Goal: Task Accomplishment & Management: Complete application form

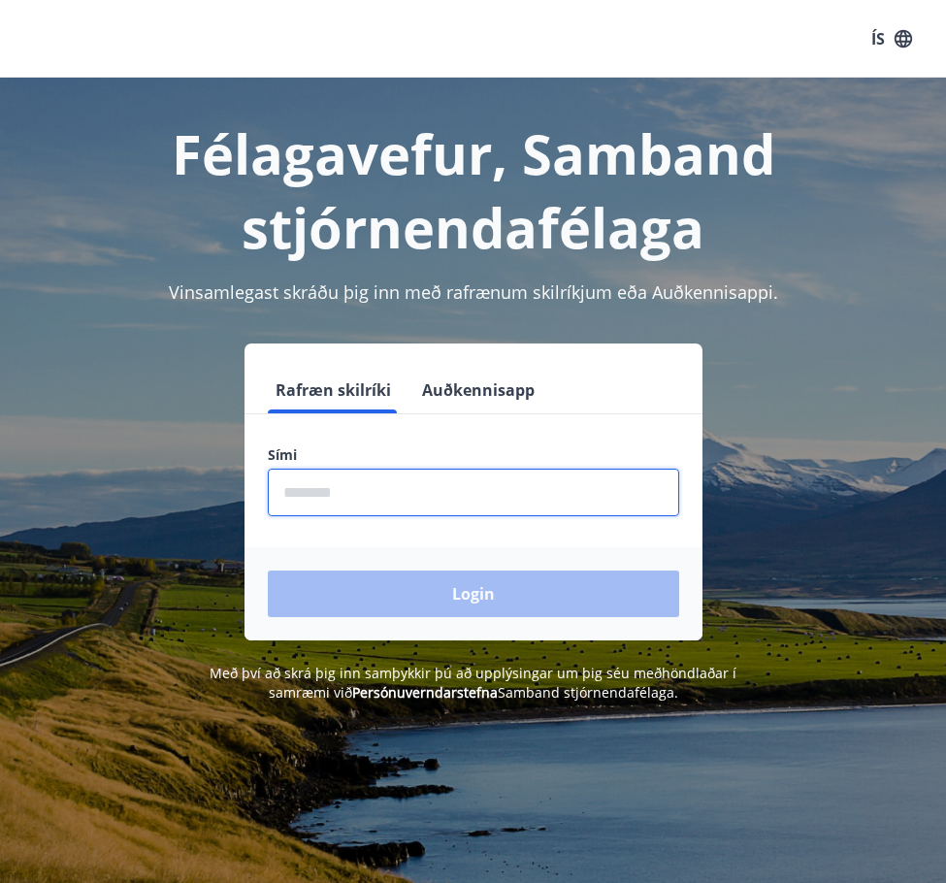
click at [366, 495] on input "phone" at bounding box center [474, 493] width 412 height 48
type input "********"
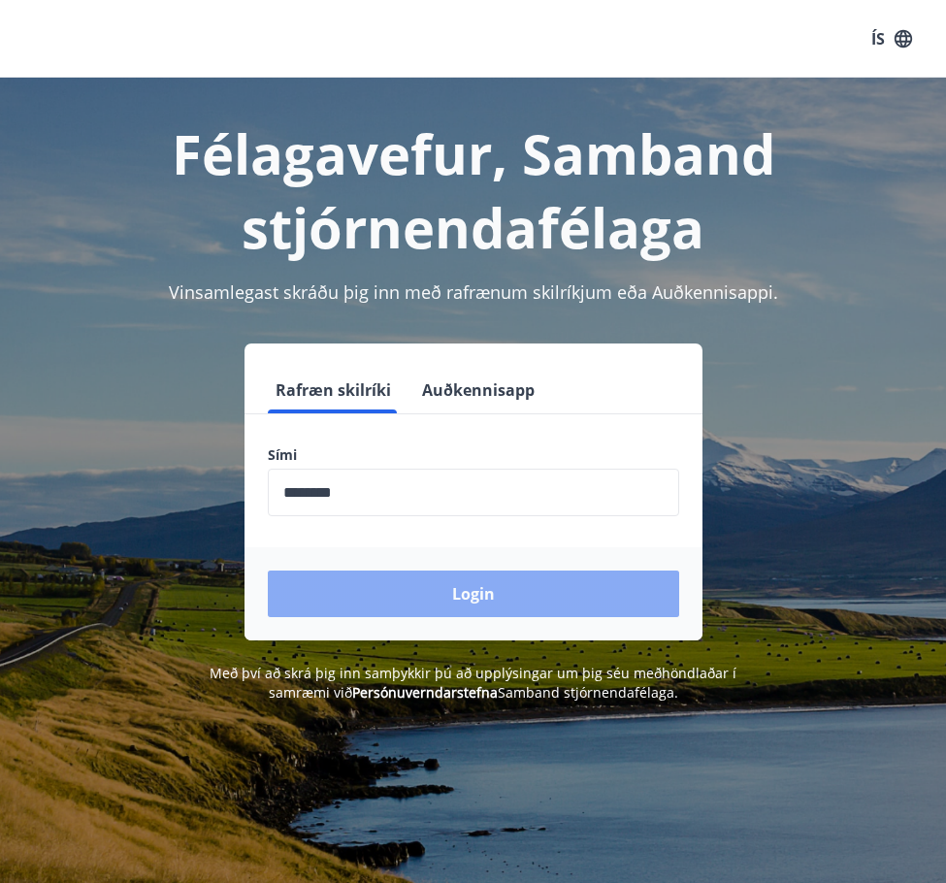
click at [422, 607] on button "Login" at bounding box center [474, 594] width 412 height 47
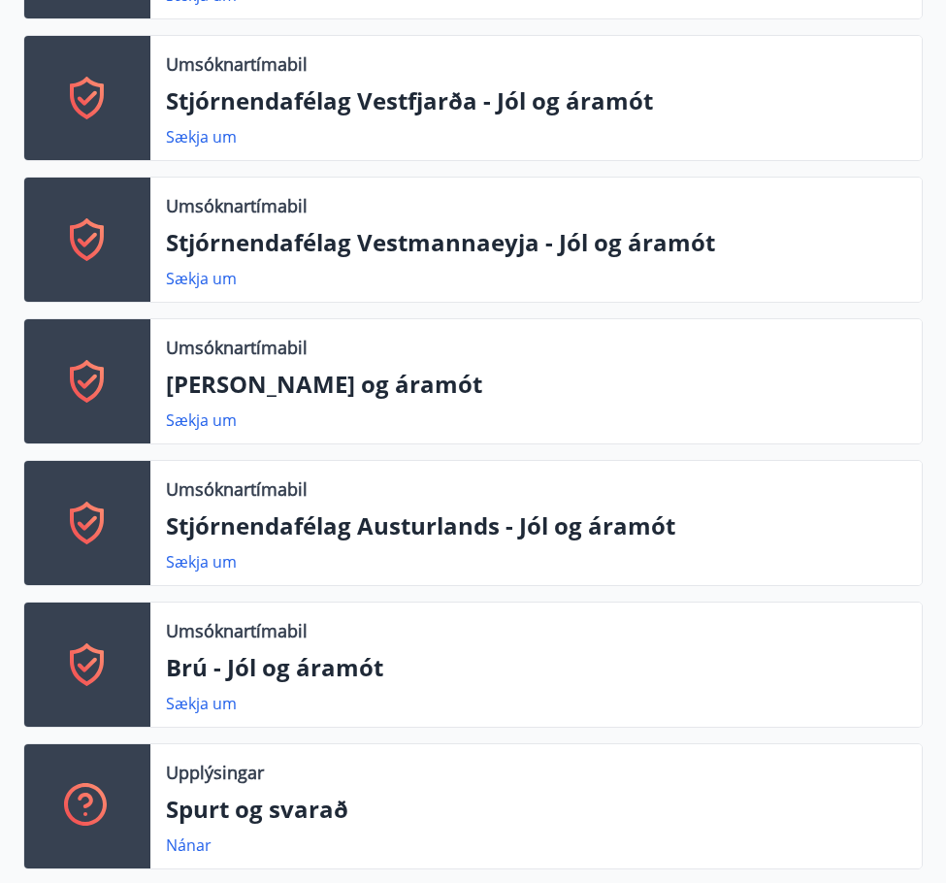
scroll to position [874, 0]
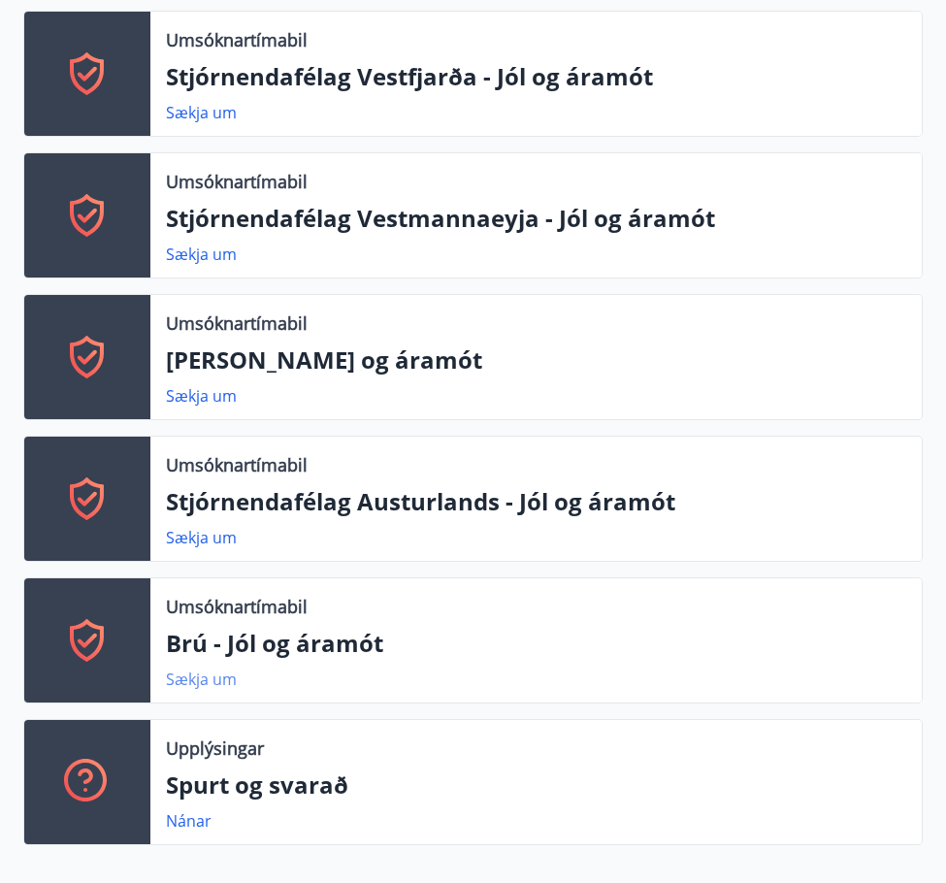
click at [194, 680] on link "Sækja um" at bounding box center [201, 679] width 71 height 21
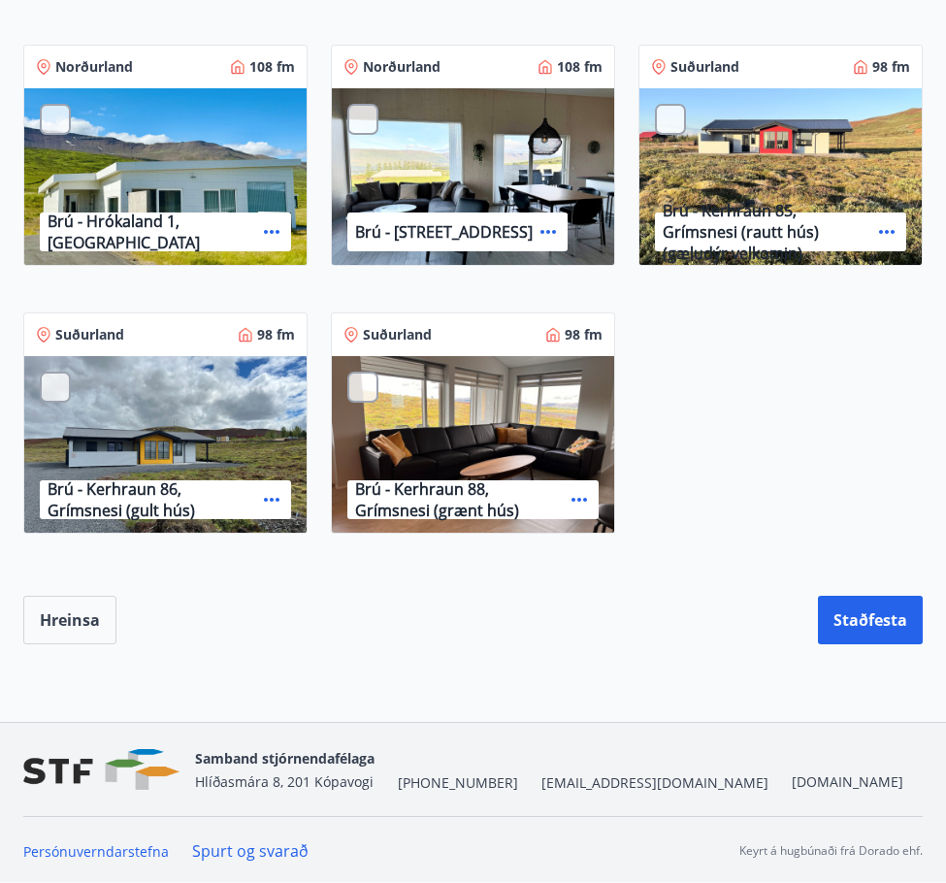
scroll to position [1607, 0]
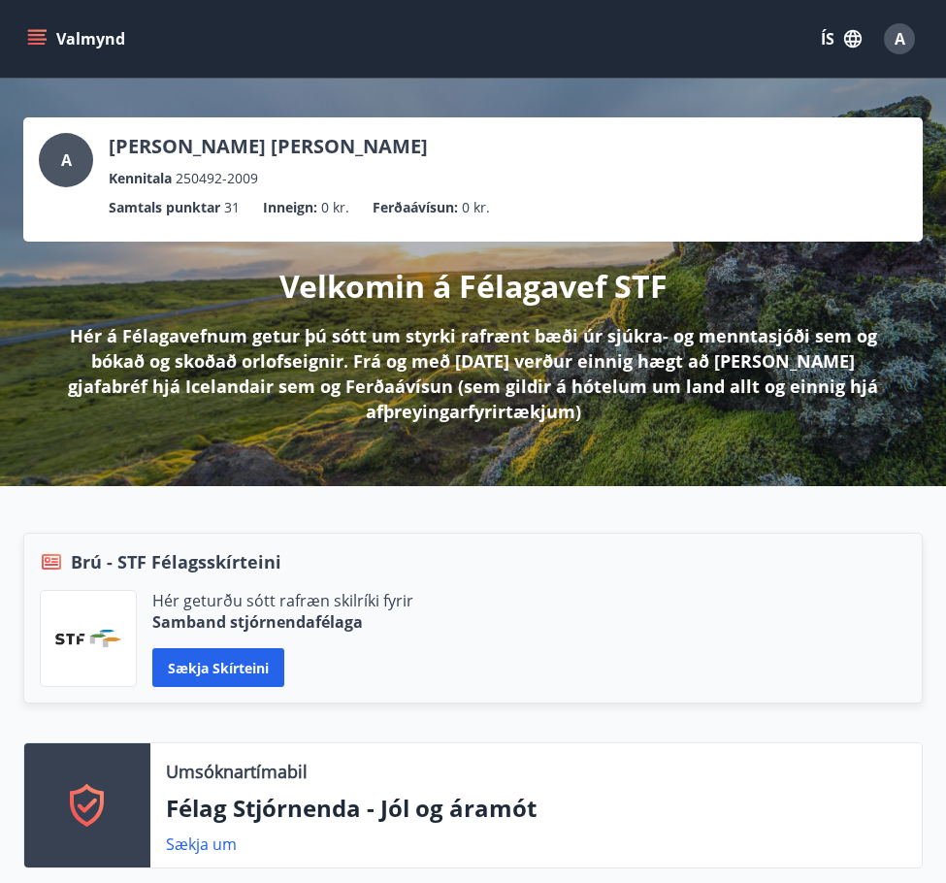
click at [91, 46] on button "Valmynd" at bounding box center [78, 38] width 110 height 35
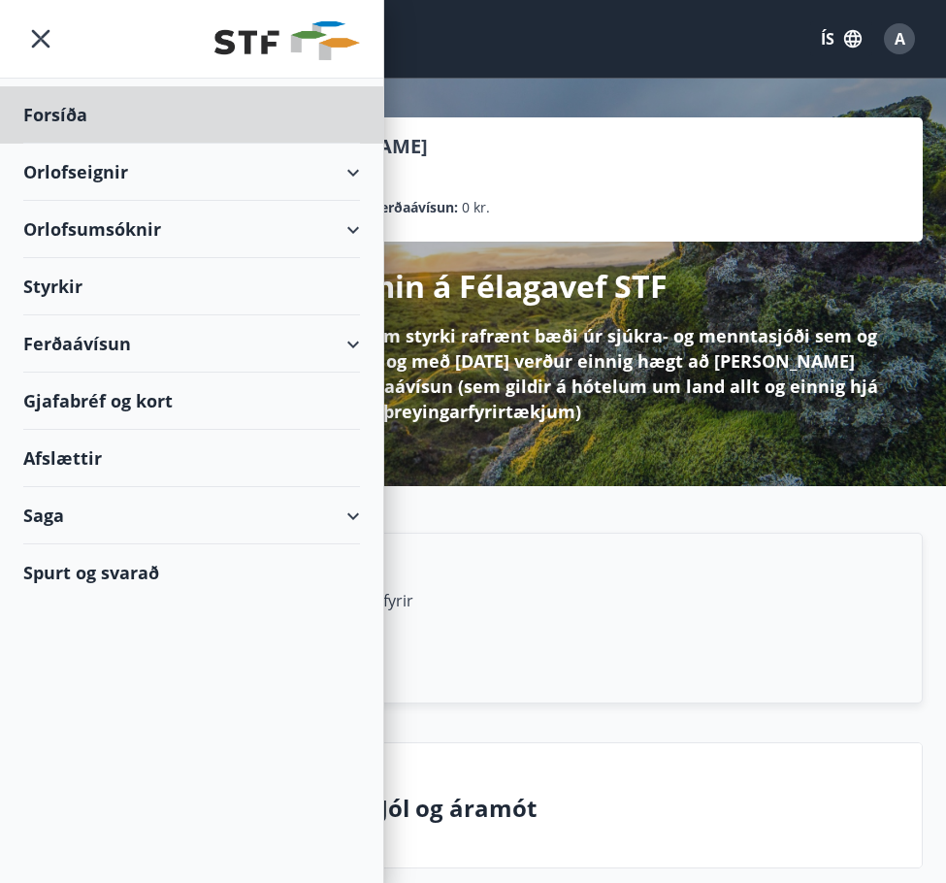
click at [70, 302] on div "Styrkir" at bounding box center [191, 286] width 337 height 57
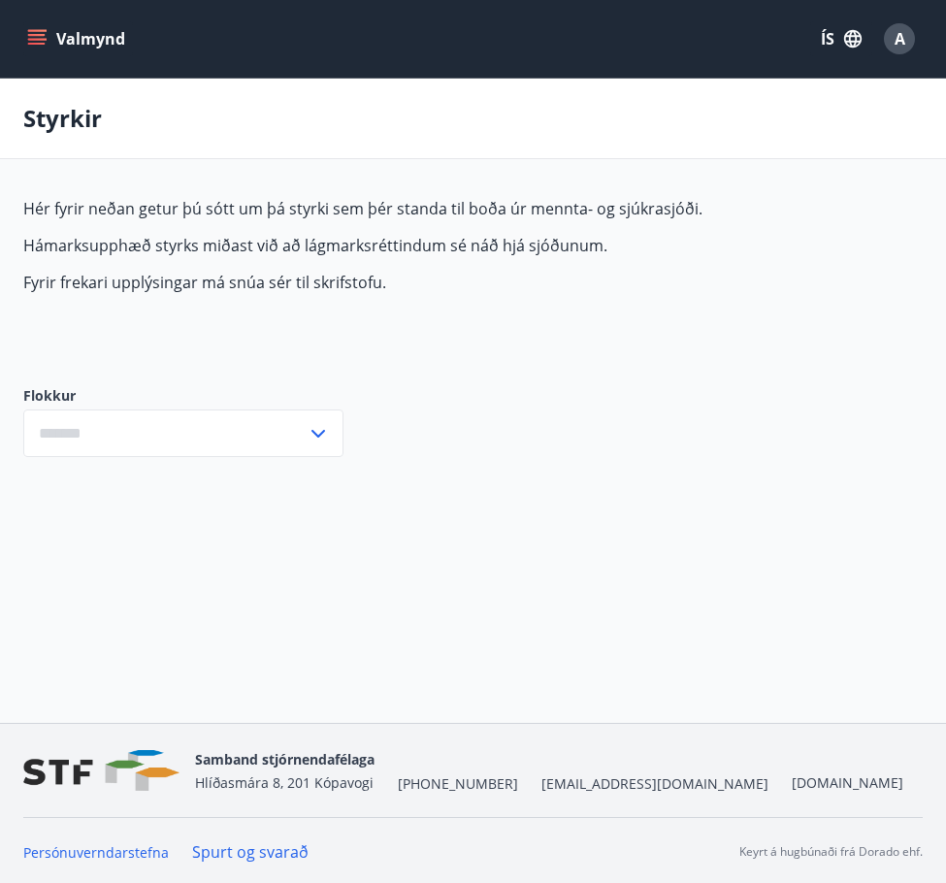
type input "***"
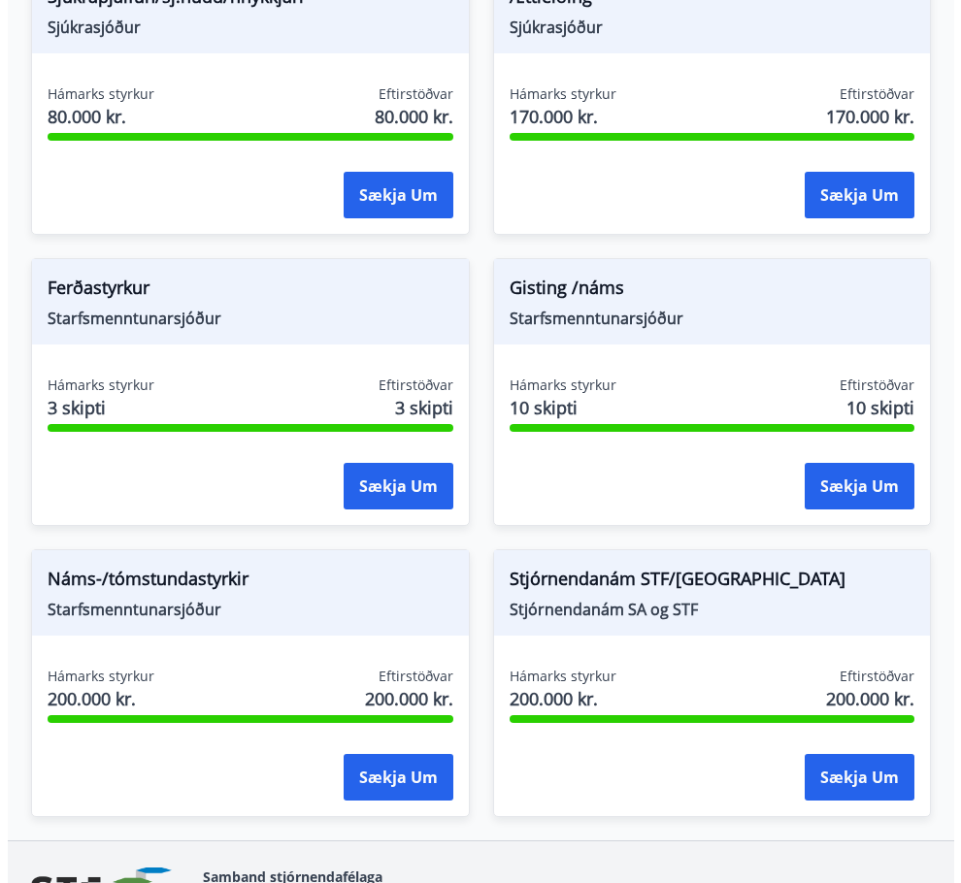
scroll to position [2329, 0]
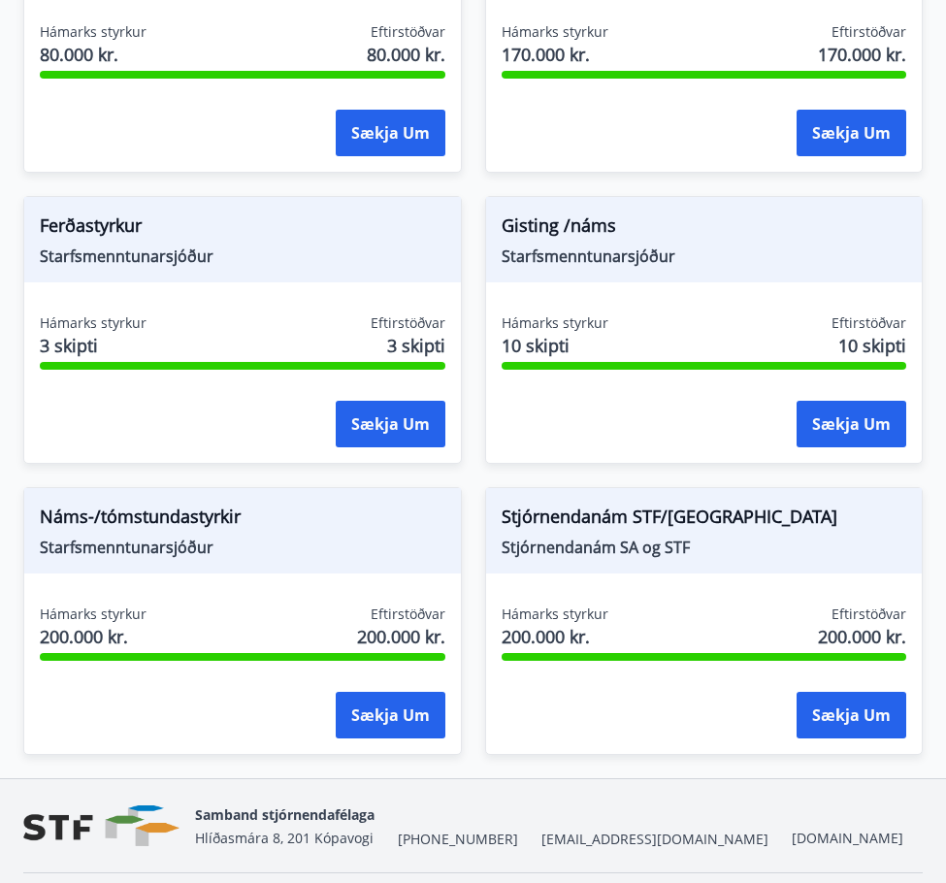
click at [167, 511] on span "Náms-/tómstundastyrkir" at bounding box center [243, 520] width 406 height 33
click at [846, 417] on button "Sækja um" at bounding box center [852, 424] width 110 height 47
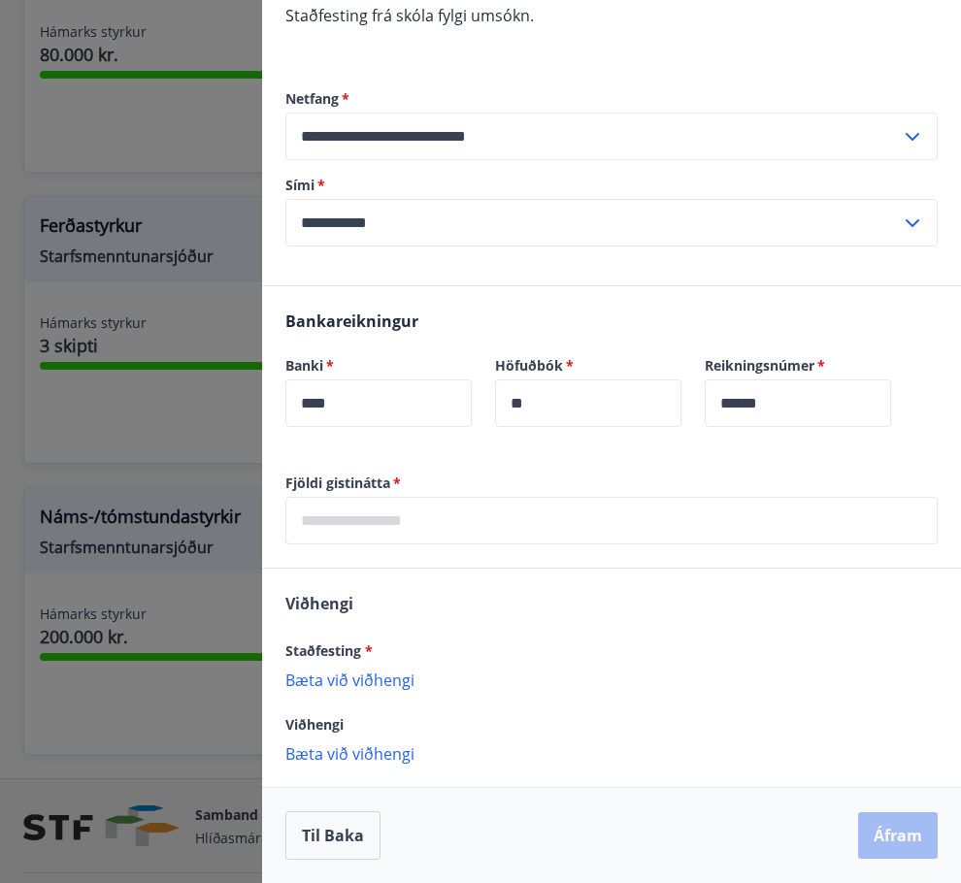
scroll to position [0, 0]
